Goal: Answer question/provide support: Answer question/provide support

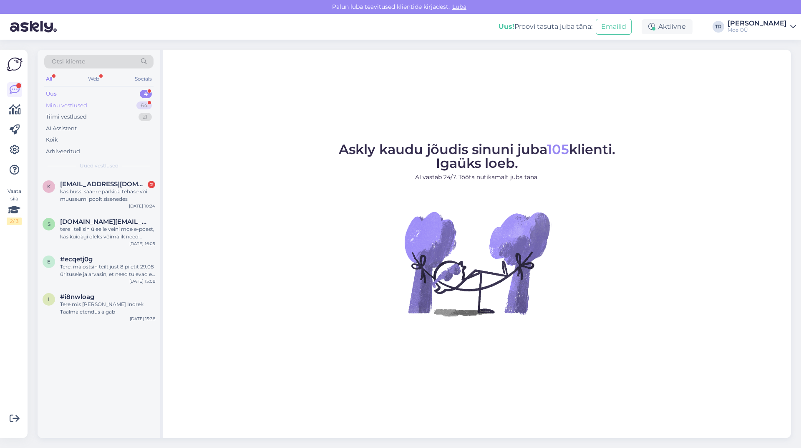
click at [60, 106] on div "Minu vestlused" at bounding box center [66, 105] width 41 height 8
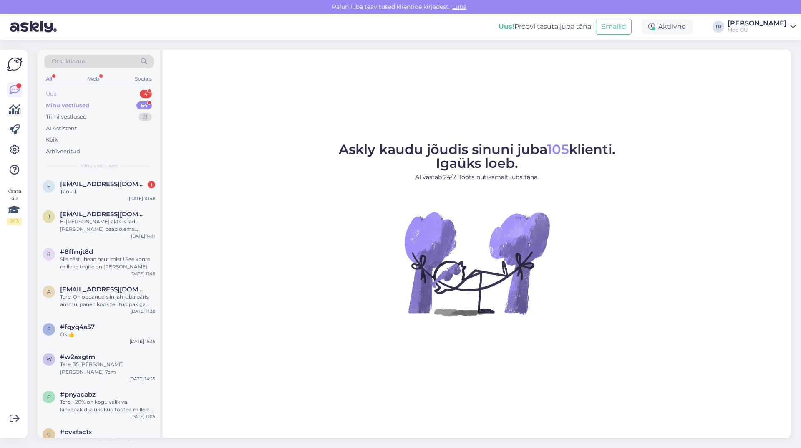
click at [56, 94] on div "Uus" at bounding box center [51, 94] width 10 height 8
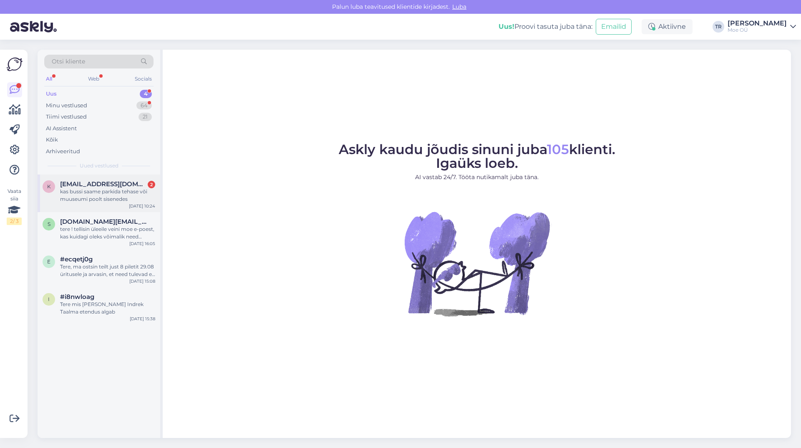
click at [103, 184] on span "[EMAIL_ADDRESS][DOMAIN_NAME]" at bounding box center [103, 184] width 87 height 8
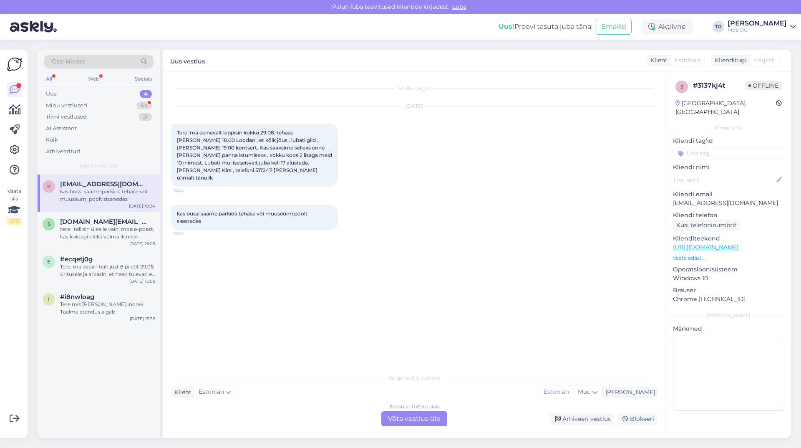
click at [417, 417] on div "Estonian to Estonian Võta vestlus üle" at bounding box center [415, 418] width 66 height 15
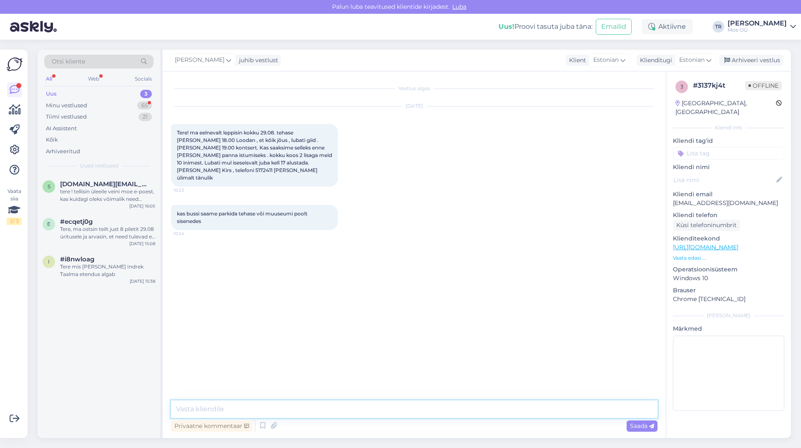
click at [190, 407] on textarea at bounding box center [414, 409] width 487 height 18
click at [498, 408] on textarea "Tere, parkida saab ainult üleval parkimis alal (alla muuseumi juurde kontsedi a…" at bounding box center [414, 409] width 487 height 18
drag, startPoint x: 493, startPoint y: 409, endPoint x: 467, endPoint y: 409, distance: 26.3
click at [467, 409] on textarea "Tere, parkida saab ainult üleval parkimis alal (alla muuseumi juurde kontsedi a…" at bounding box center [414, 409] width 487 height 18
drag, startPoint x: 445, startPoint y: 409, endPoint x: 403, endPoint y: 412, distance: 42.3
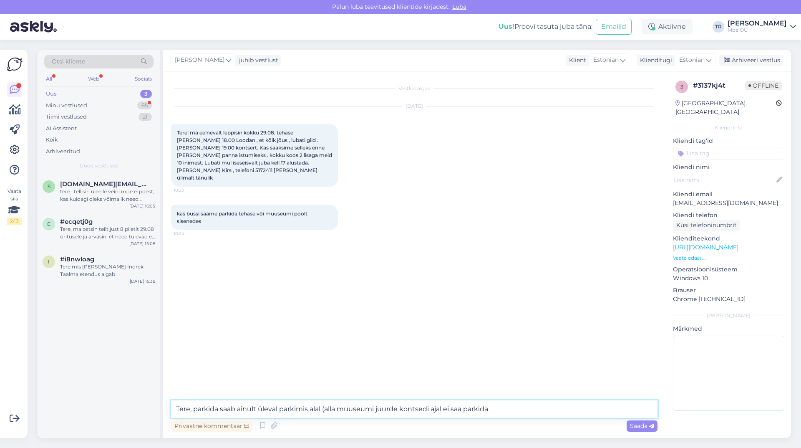
click at [403, 412] on textarea "Tere, parkida saab ainult üleval parkimis alal (alla muuseumi juurde kontsedi a…" at bounding box center [414, 409] width 487 height 18
click at [455, 408] on textarea "Tere, parkida saab ainult üleval parkimis alal (alla muuseumi juurde ei saa par…" at bounding box center [414, 409] width 487 height 18
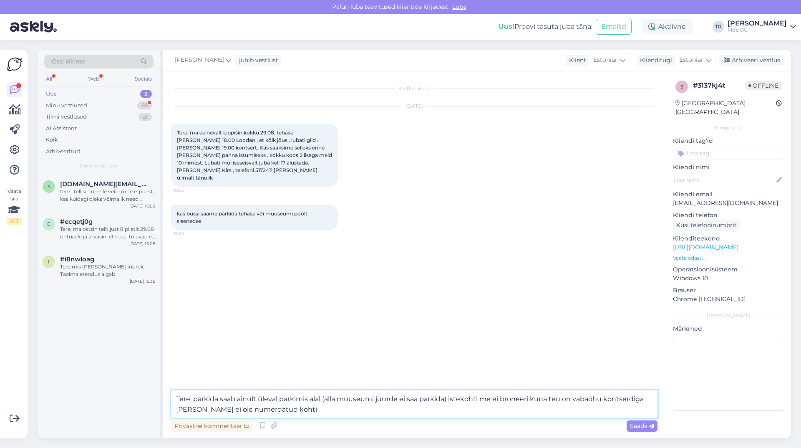
click at [450, 399] on textarea "Tere, parkida saab ainult üleval parkimis alal (alla muuseumi juurde ei saa par…" at bounding box center [414, 404] width 487 height 28
click at [559, 398] on textarea "Tere, parkida saab ainult üleval parkimis alal (alla muuseumi juurde ei saa par…" at bounding box center [414, 404] width 487 height 28
click at [236, 409] on textarea "Tere, parkida saab ainult üleval parkimis alal (alla muuseumi juurde ei saa par…" at bounding box center [414, 404] width 487 height 28
click at [291, 410] on textarea "Tere, parkida saab ainult üleval parkimis alal (alla muuseumi juurde ei saa par…" at bounding box center [414, 404] width 487 height 28
type textarea "Tere, parkida saab ainult üleval parkimis alal (alla muuseumi juurde ei saa par…"
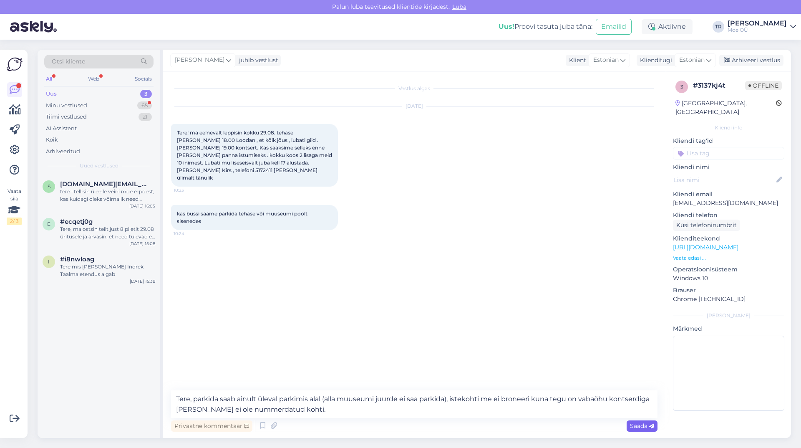
click at [639, 426] on span "Saada" at bounding box center [642, 426] width 24 height 8
